Goal: Task Accomplishment & Management: Complete application form

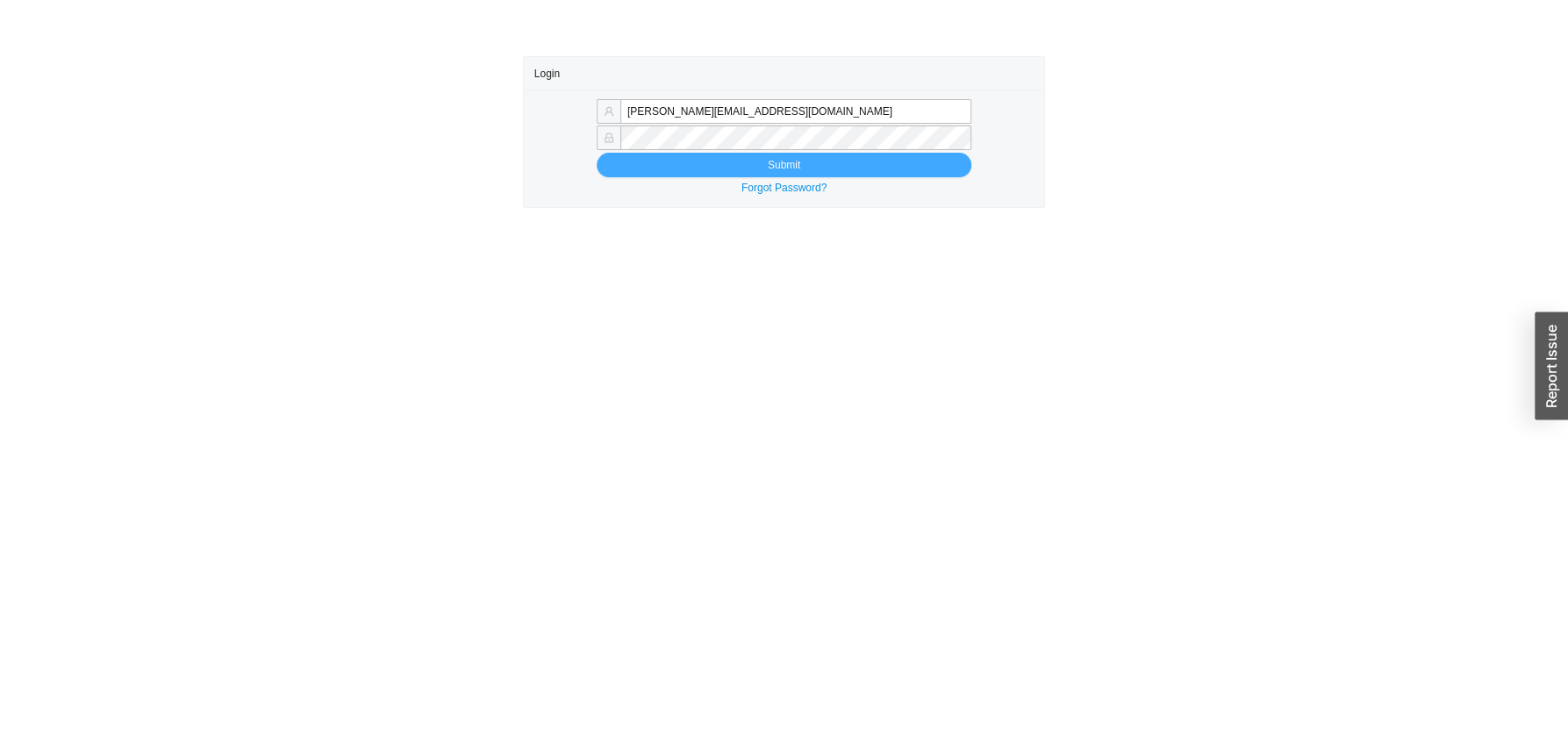
type input "sam@homeandstone.com"
click at [646, 176] on button "Submit" at bounding box center [784, 165] width 374 height 25
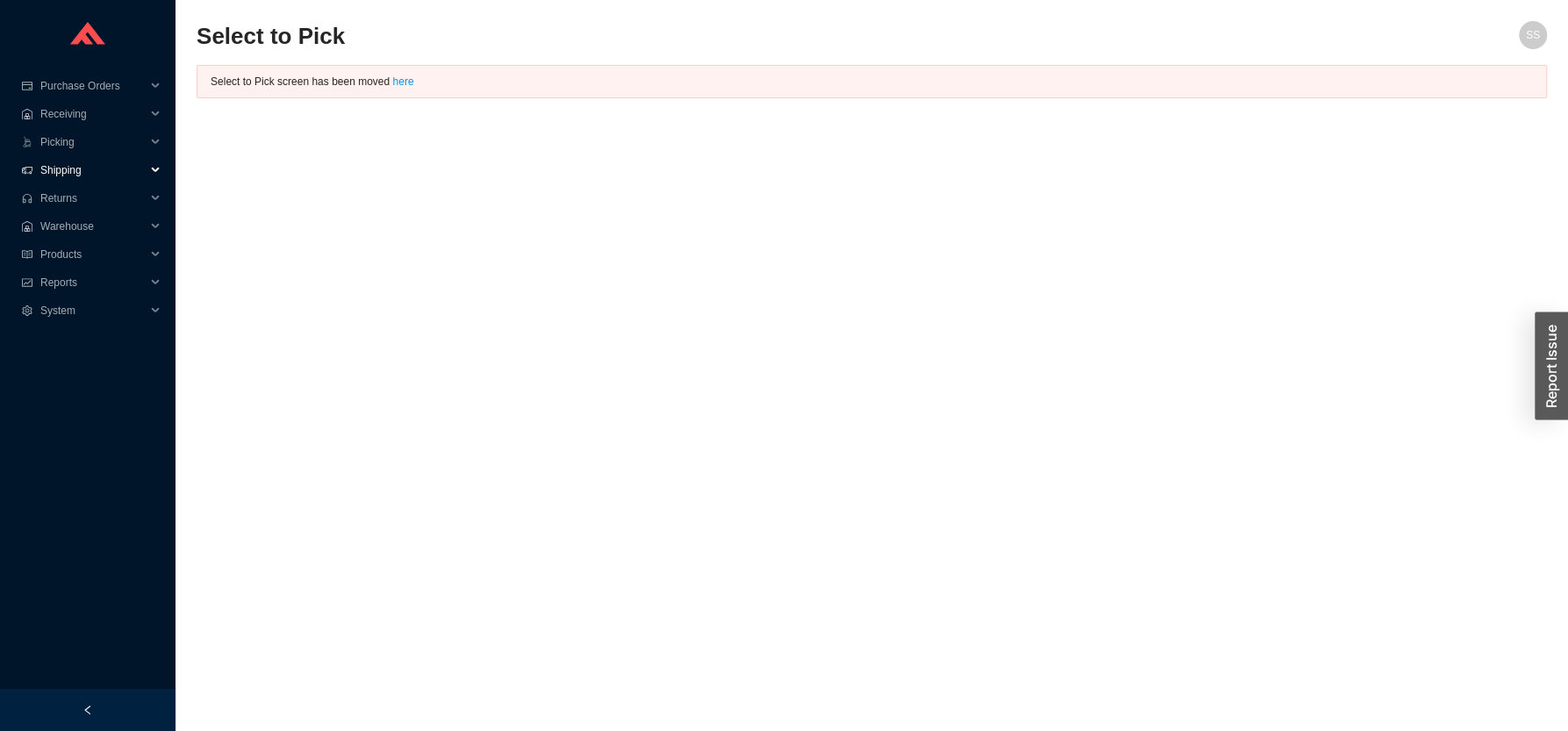
click at [75, 170] on span "Shipping" at bounding box center [93, 170] width 105 height 28
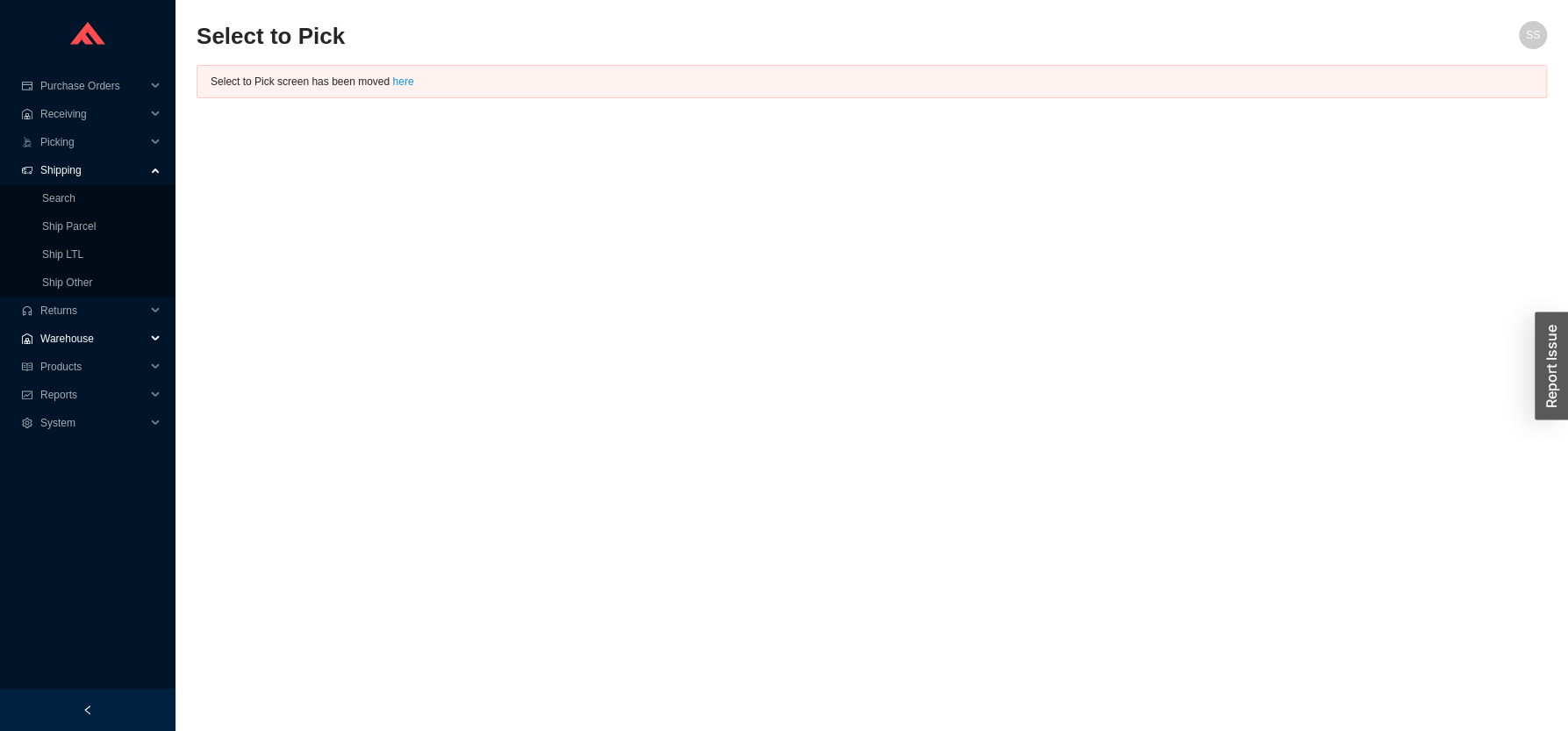
click at [98, 334] on span "Warehouse" at bounding box center [93, 339] width 105 height 28
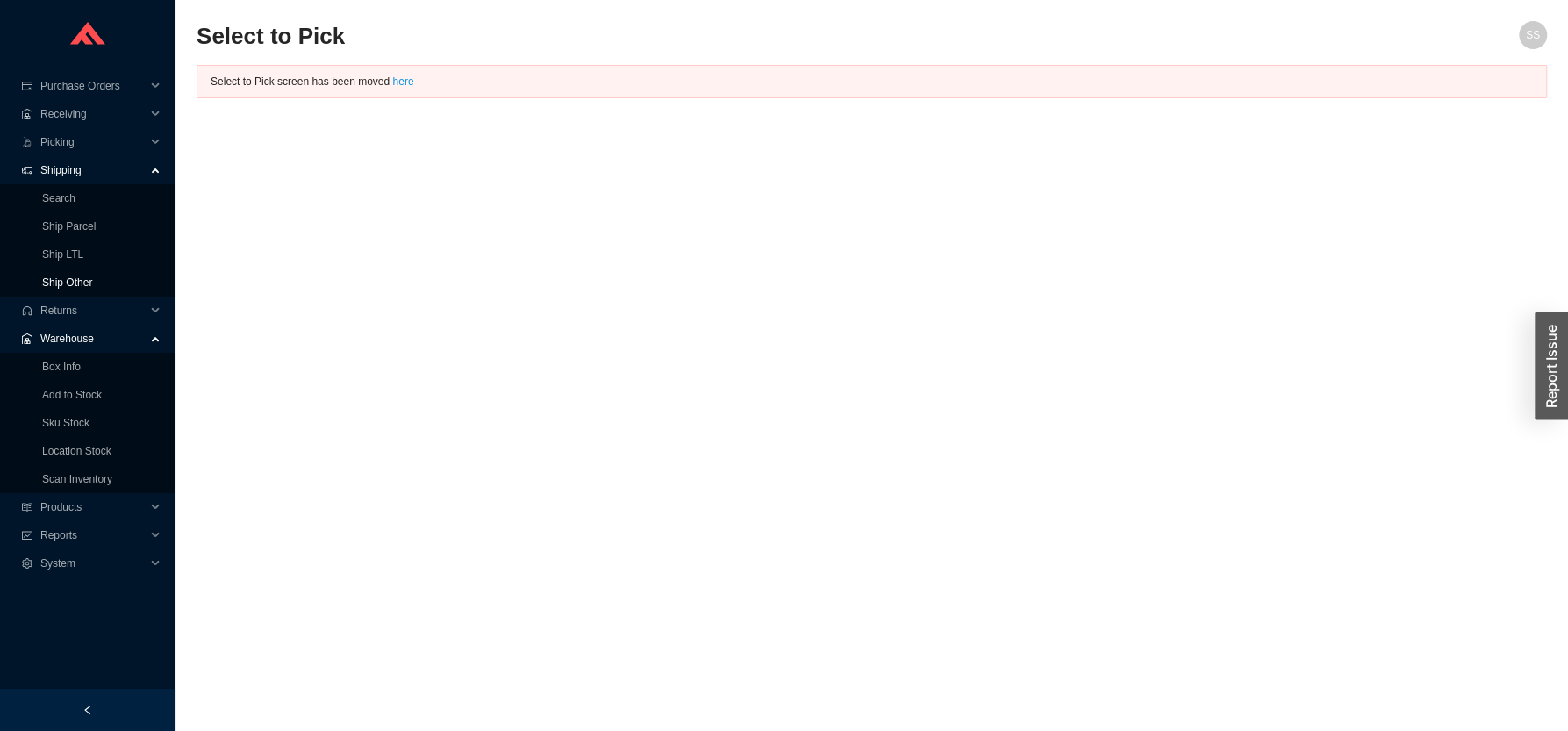
click at [85, 285] on link "Ship Other" at bounding box center [67, 282] width 50 height 12
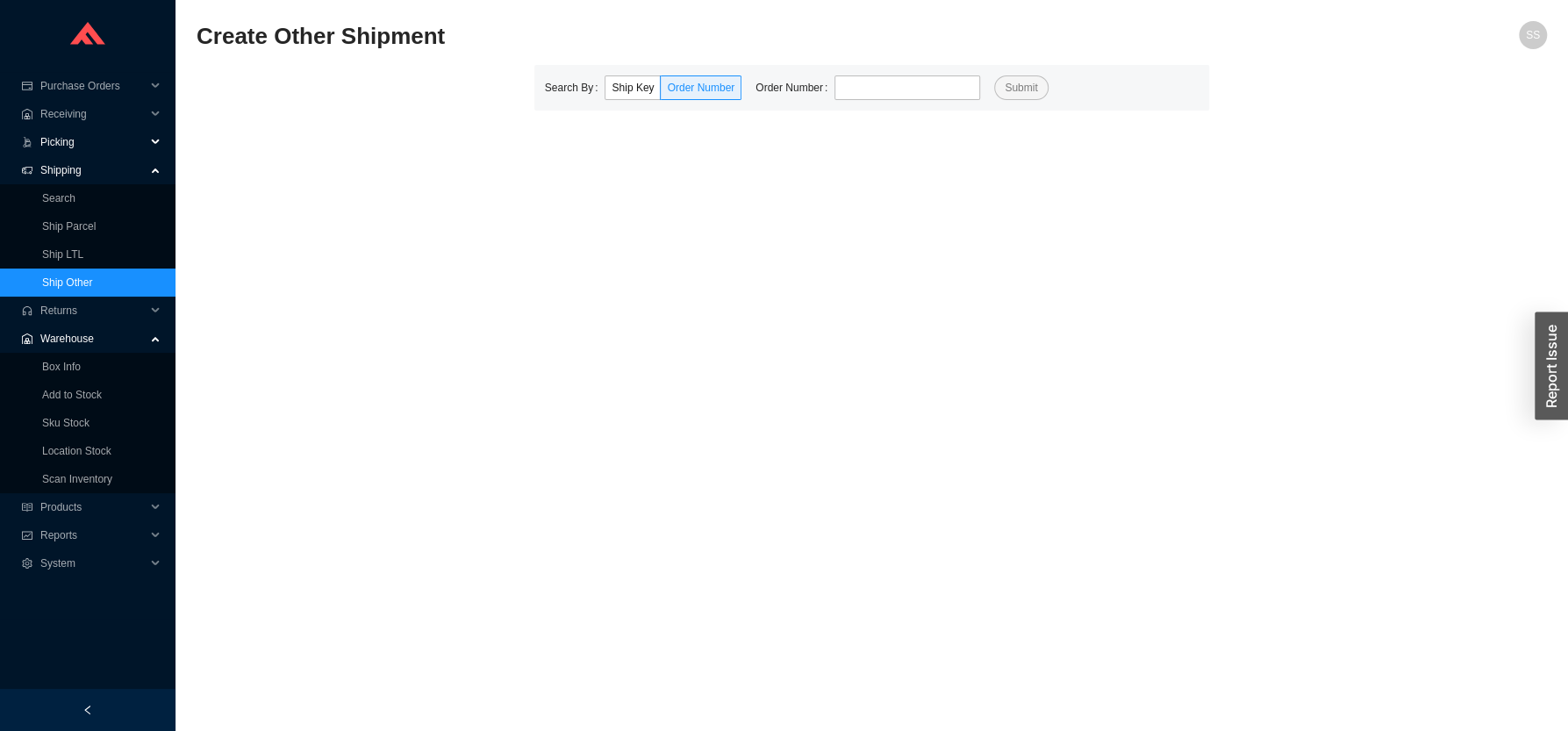
click at [68, 141] on span "Picking" at bounding box center [93, 143] width 105 height 28
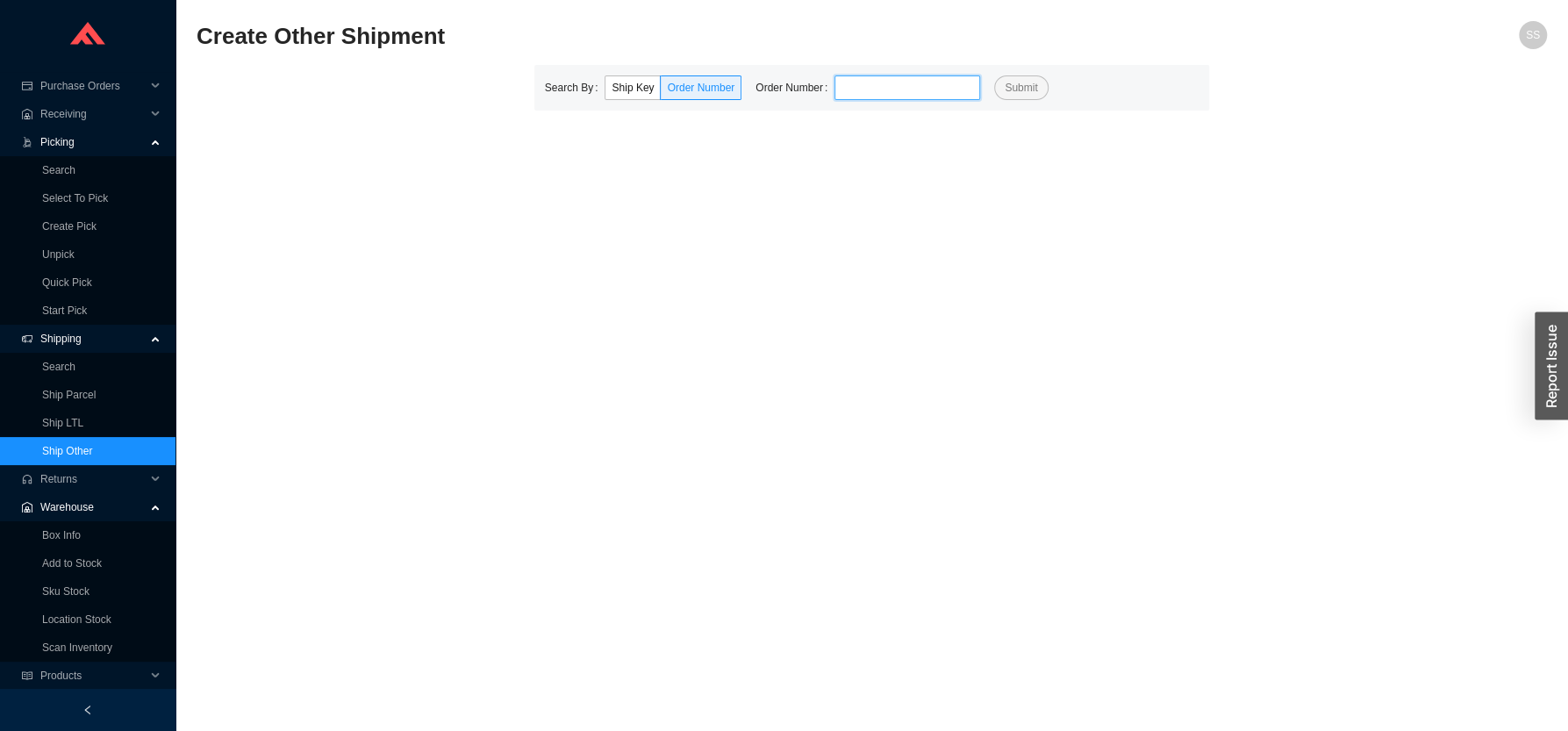
click at [835, 76] on div "Search By Ship Key Order Number Order Number Submit" at bounding box center [871, 88] width 676 height 45
paste input "900543"
type input "900543"
click at [994, 76] on button "Submit" at bounding box center [1021, 88] width 54 height 25
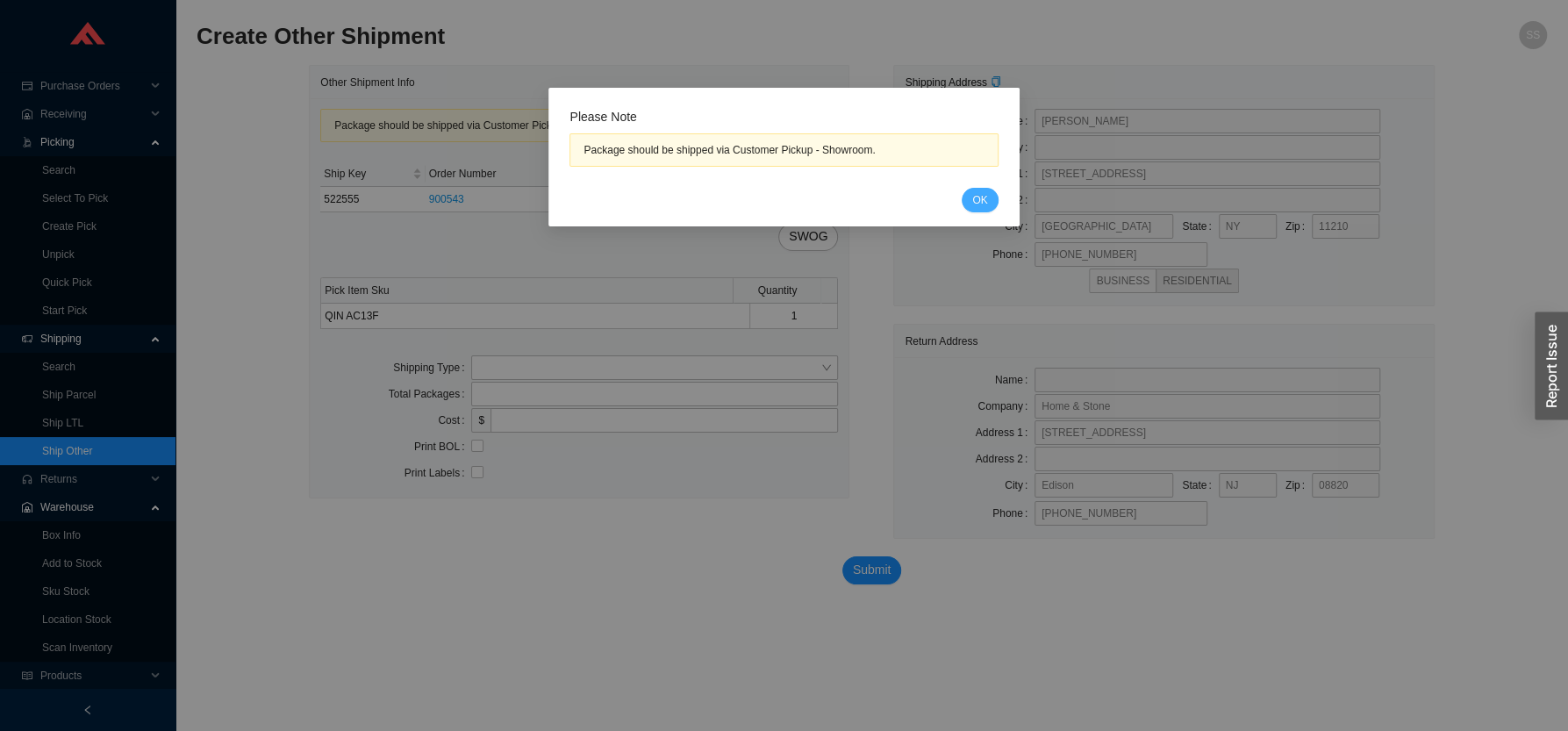
click at [980, 202] on span "OK" at bounding box center [980, 200] width 15 height 18
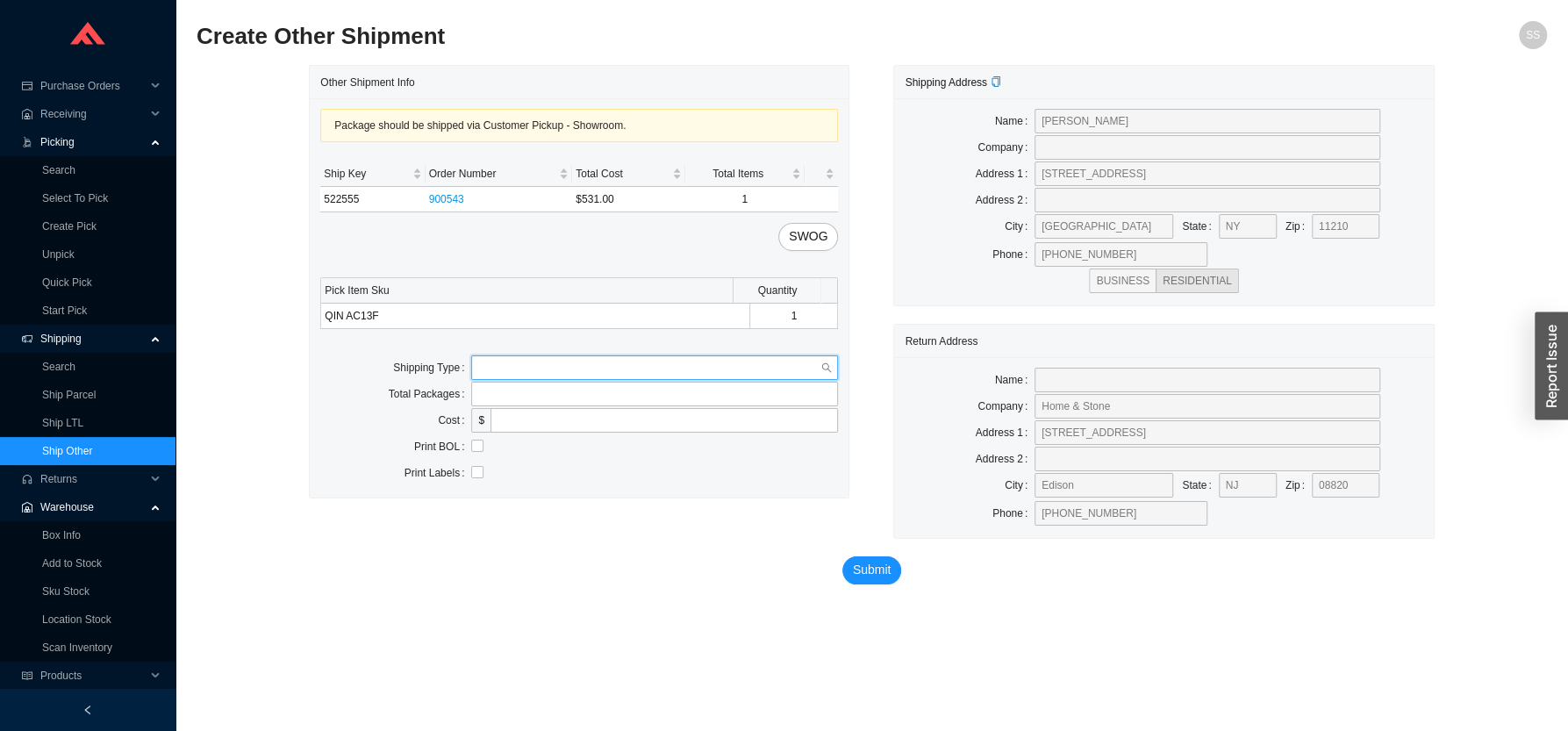
click at [553, 371] on input "search" at bounding box center [649, 368] width 342 height 23
click at [526, 425] on div "Customer Pickup" at bounding box center [654, 425] width 353 height 16
click at [538, 405] on input "tel" at bounding box center [654, 394] width 367 height 25
type input "1"
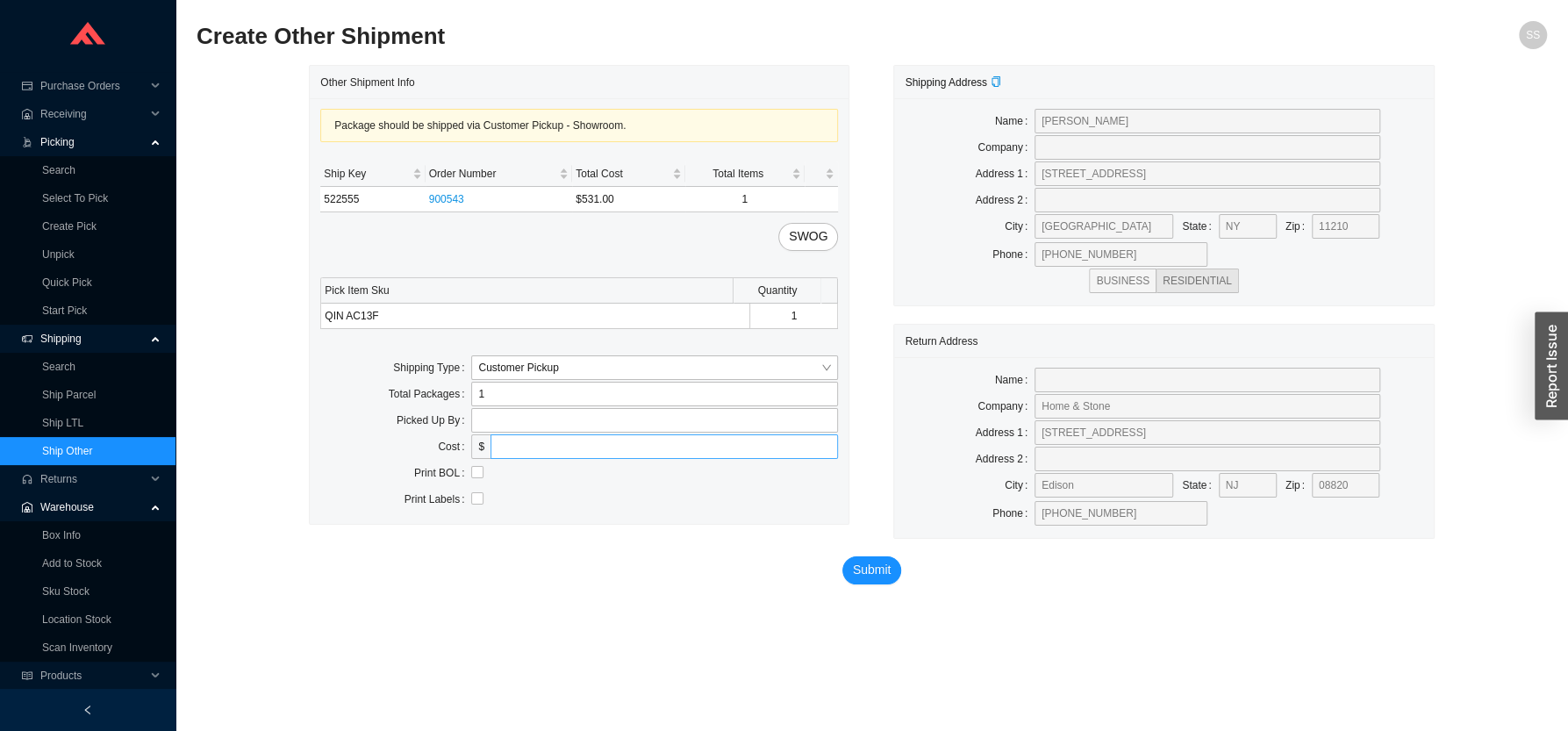
drag, startPoint x: 518, startPoint y: 541, endPoint x: 497, endPoint y: 458, distance: 85.6
click at [512, 512] on div "Other Shipment Info Package should be shipped via Customer Pickup - Showroom. S…" at bounding box center [579, 302] width 584 height 474
click at [491, 420] on input "text" at bounding box center [654, 421] width 367 height 25
type input "1"
click at [871, 579] on span "Submit" at bounding box center [871, 569] width 39 height 20
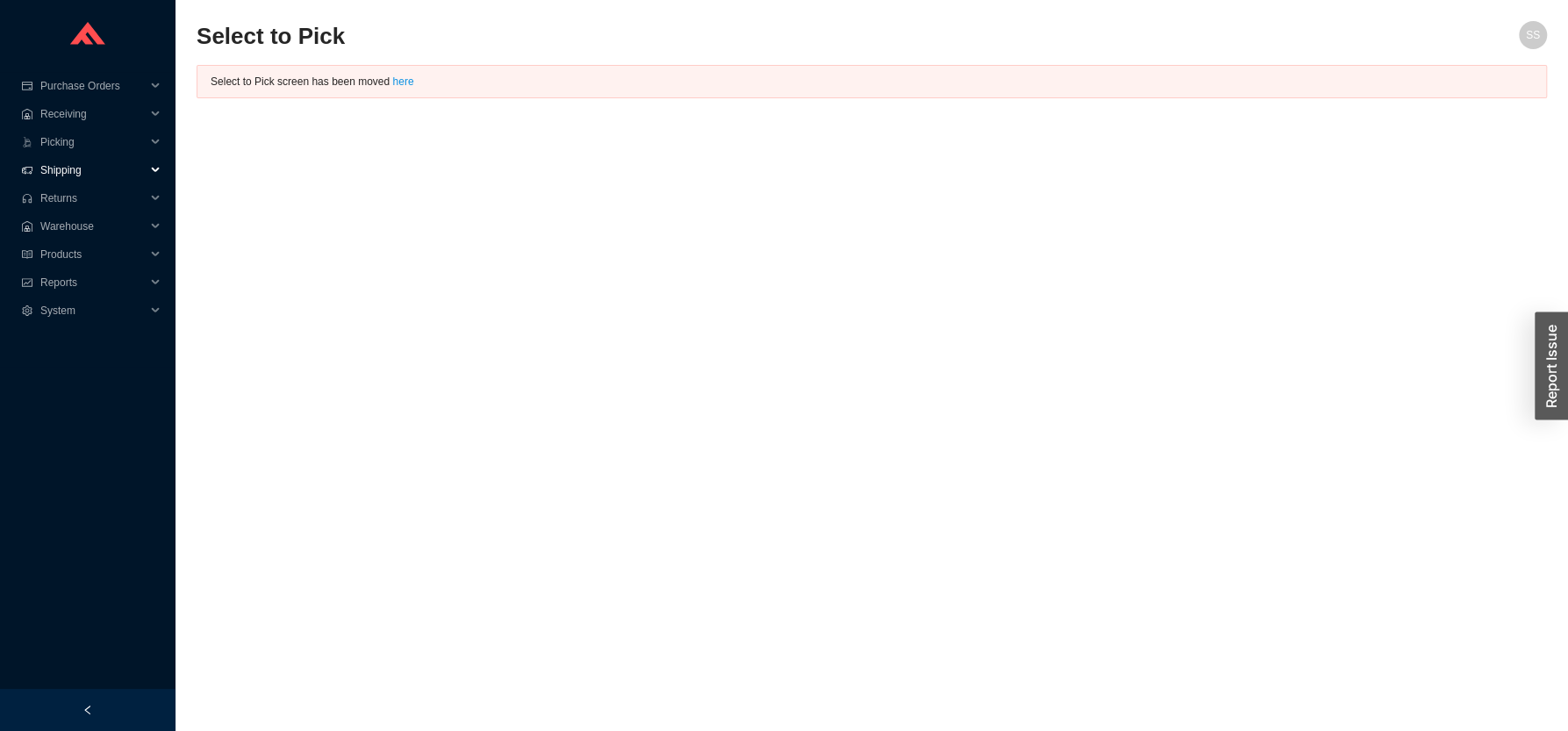
click at [97, 167] on span "Shipping" at bounding box center [93, 170] width 105 height 28
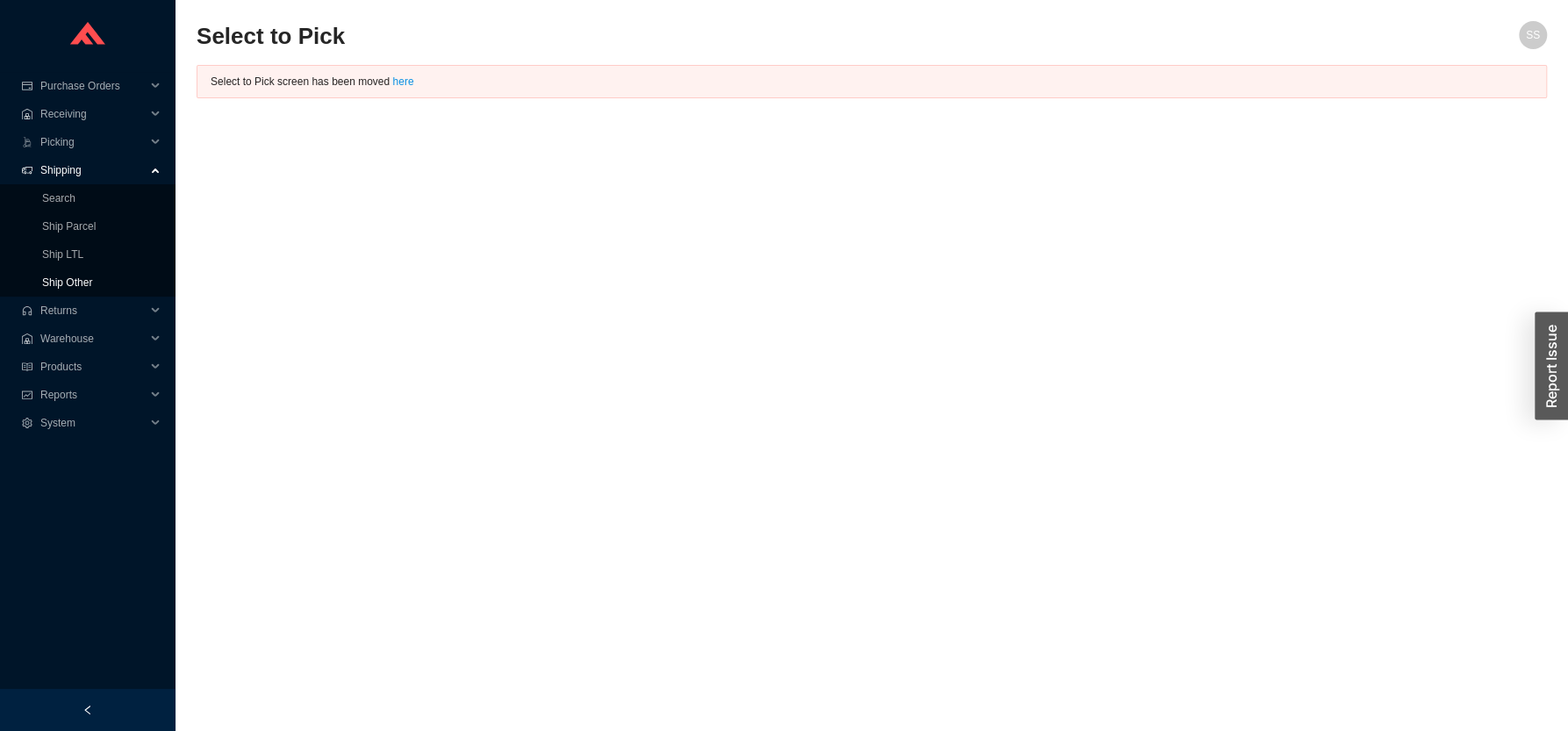
click at [66, 281] on link "Ship Other" at bounding box center [67, 282] width 50 height 12
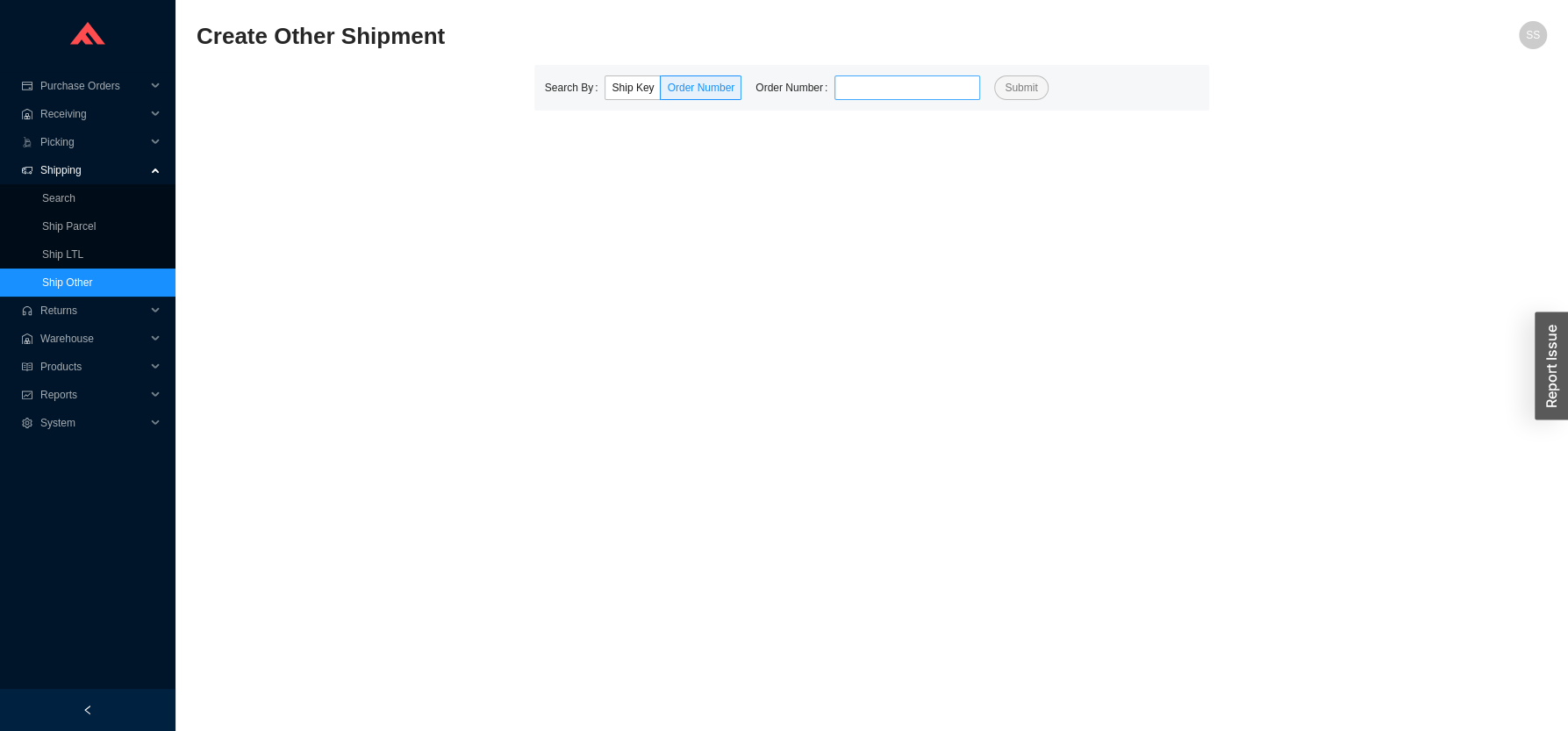
click at [895, 90] on input "tel" at bounding box center [907, 88] width 146 height 25
type input "923716"
click at [1009, 100] on div "Search By Ship Key Order Number Order Number 923716 Submit" at bounding box center [871, 88] width 676 height 45
click at [1006, 93] on span "Submit" at bounding box center [1021, 88] width 32 height 18
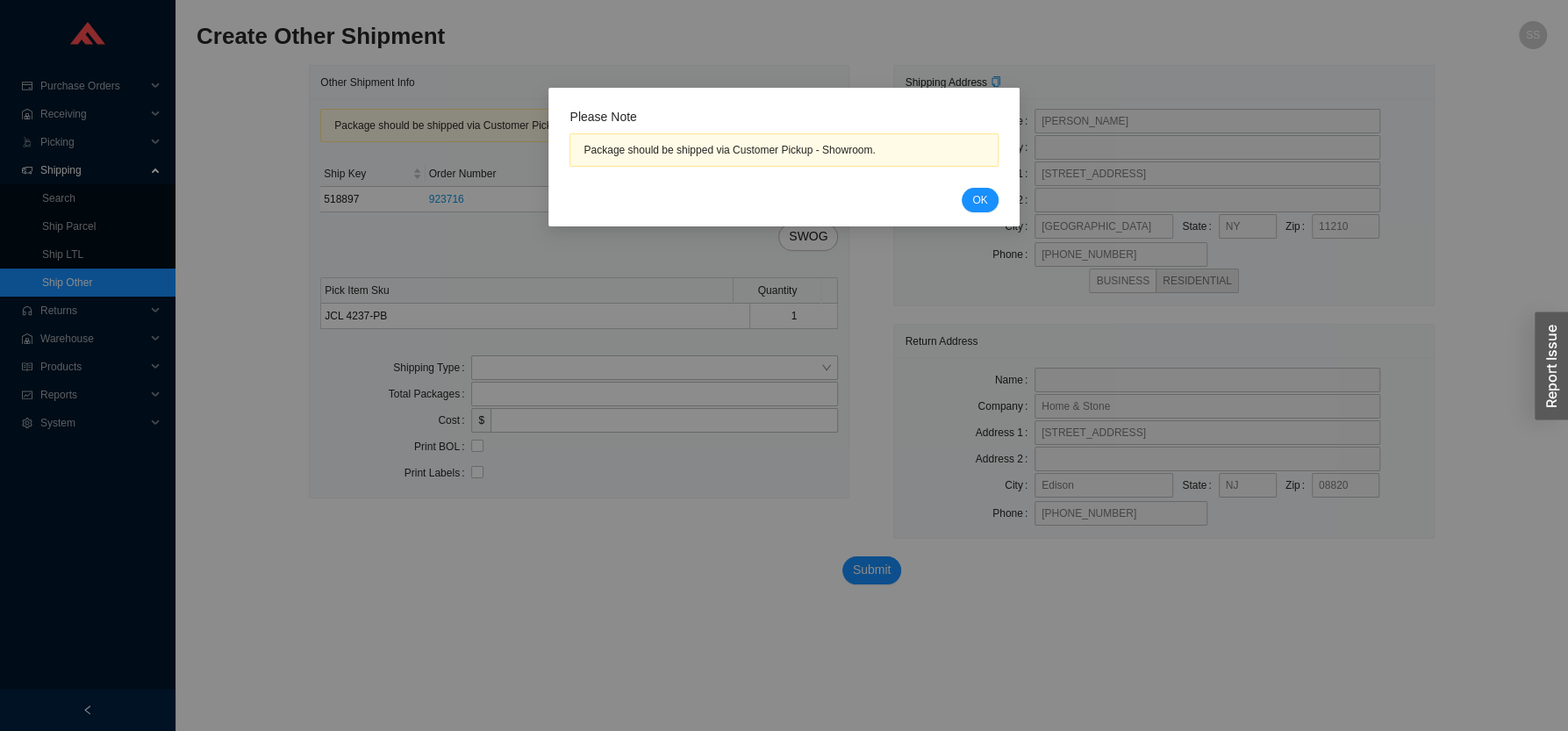
click at [974, 187] on div "Please Note Package should be shipped via Customer Pickup - Showroom. Cancel OK" at bounding box center [783, 161] width 428 height 104
click at [980, 203] on span "OK" at bounding box center [980, 200] width 15 height 18
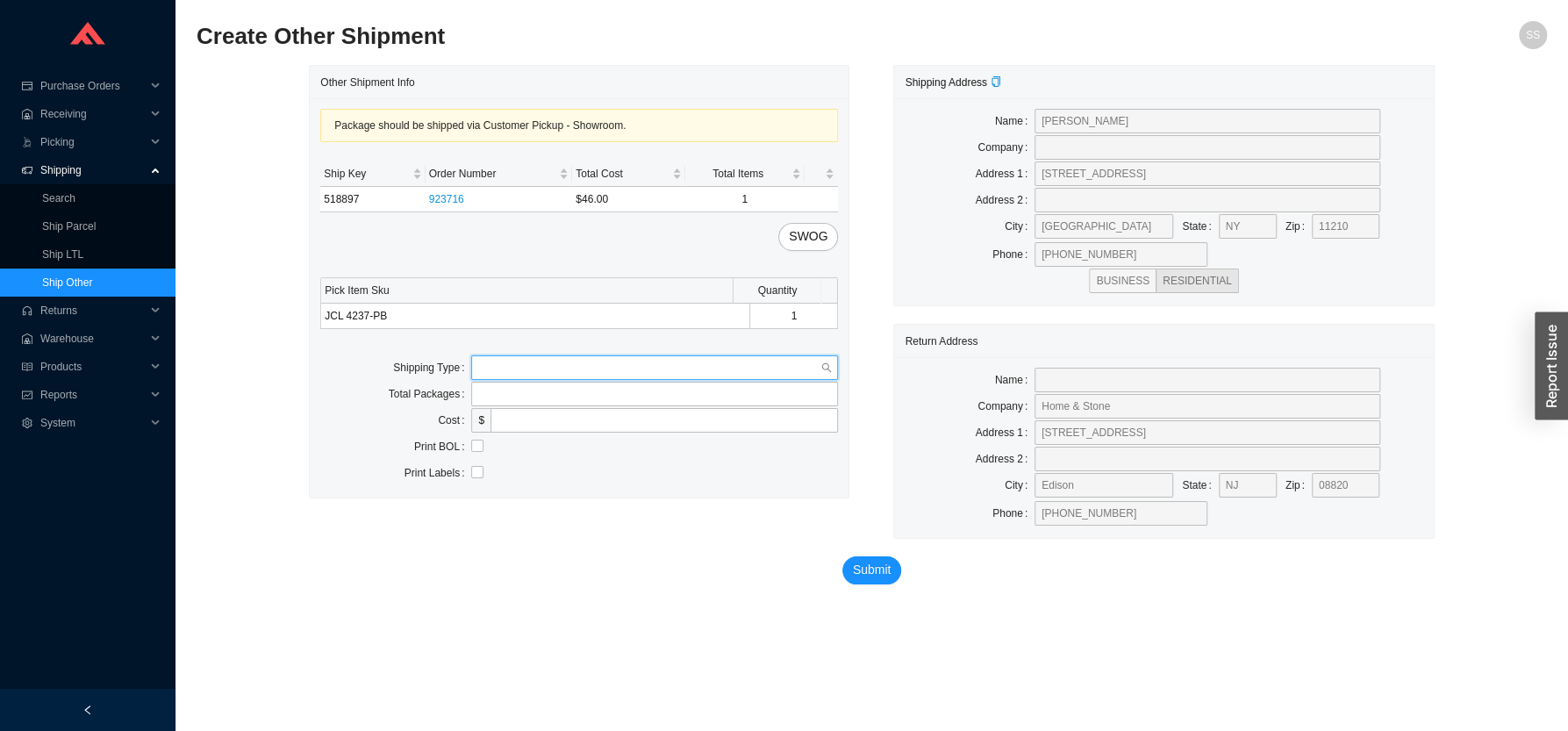
click at [547, 360] on input "search" at bounding box center [649, 368] width 342 height 23
click at [543, 429] on div "Customer Pickup" at bounding box center [654, 425] width 353 height 16
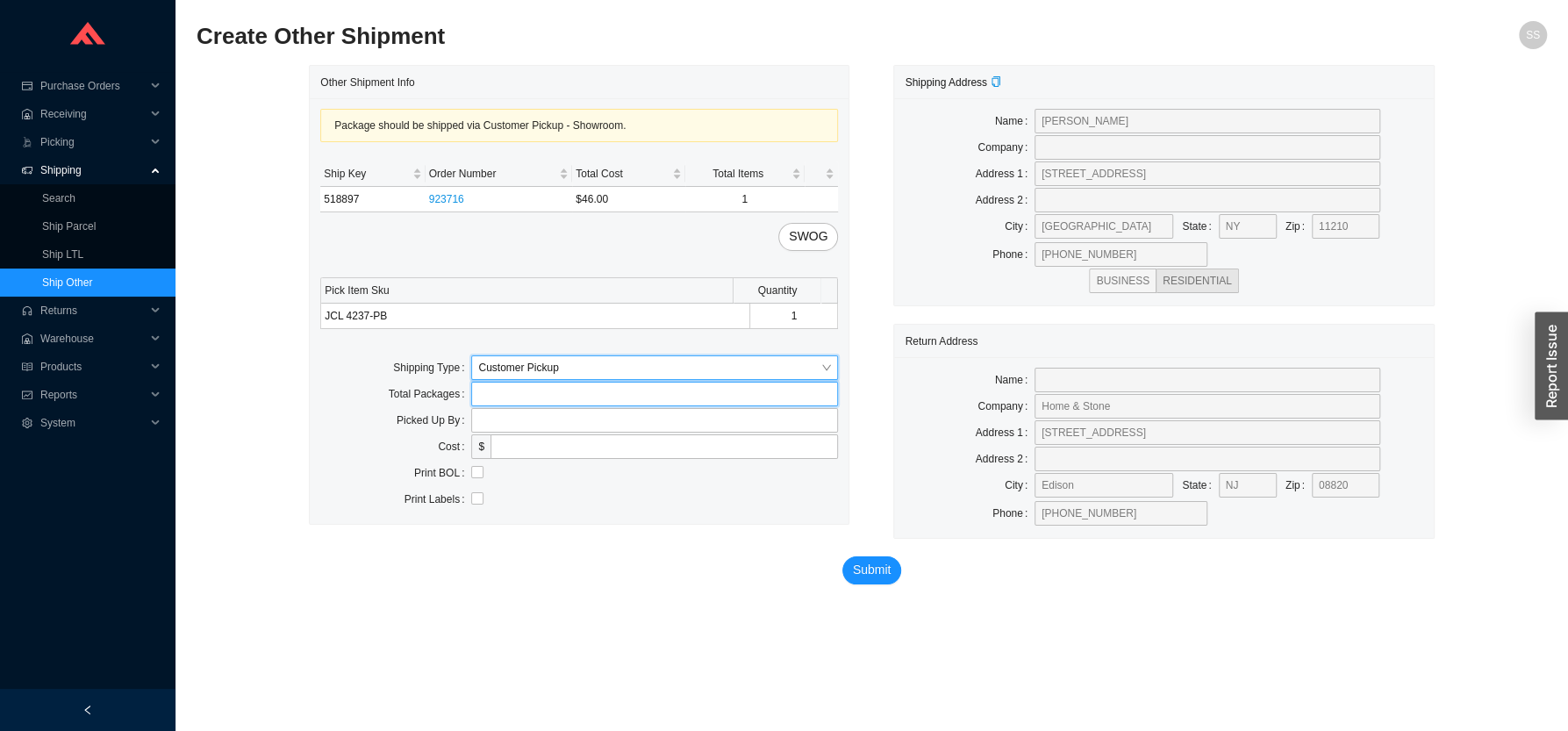
click at [531, 397] on input "tel" at bounding box center [654, 394] width 367 height 25
type input "1"
click at [520, 425] on input "text" at bounding box center [654, 421] width 367 height 25
type input "1"
click at [584, 539] on div "Other Shipment Info Package should be shipped via Customer Pickup - Showroom. S…" at bounding box center [579, 302] width 584 height 474
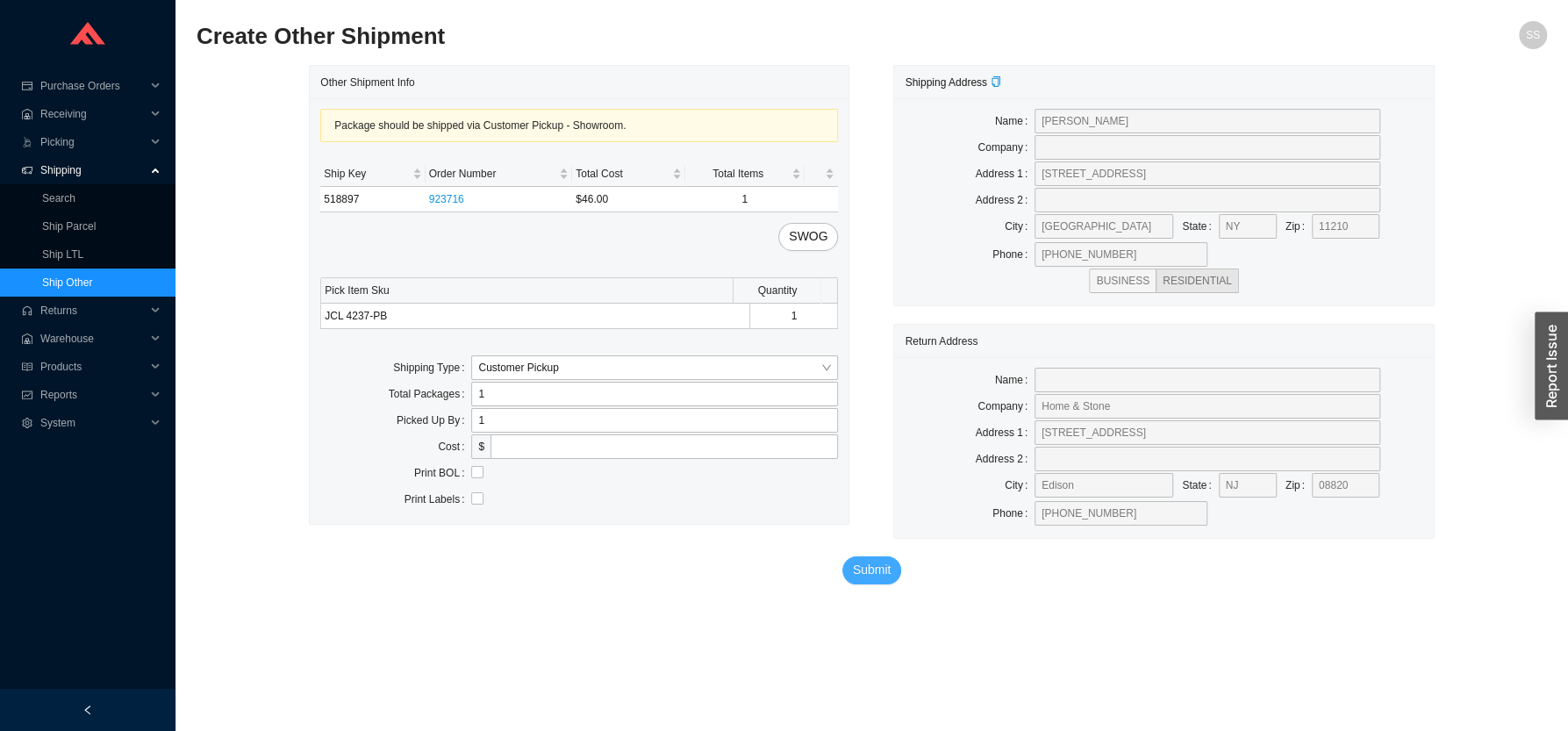
click at [871, 574] on span "Submit" at bounding box center [871, 569] width 39 height 20
